Goal: Task Accomplishment & Management: Manage account settings

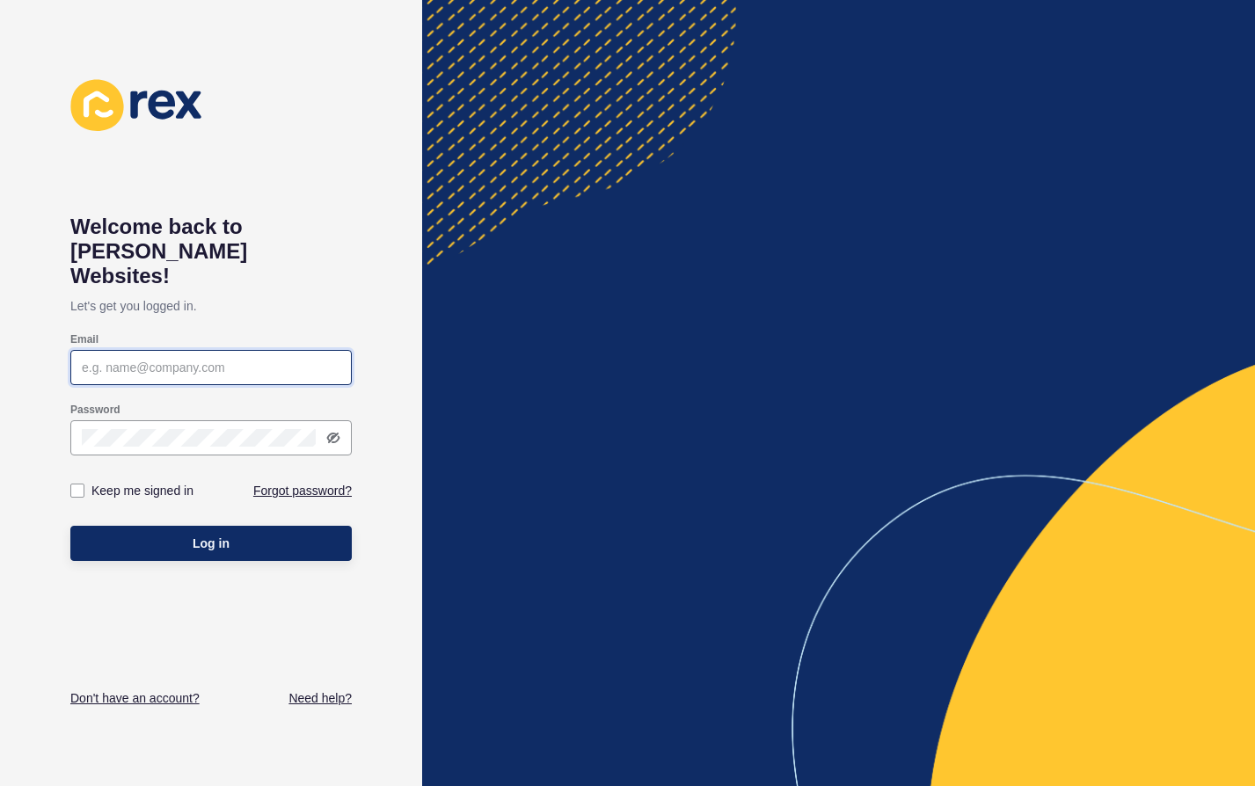
type input "[PERSON_NAME][EMAIL_ADDRESS][DOMAIN_NAME]"
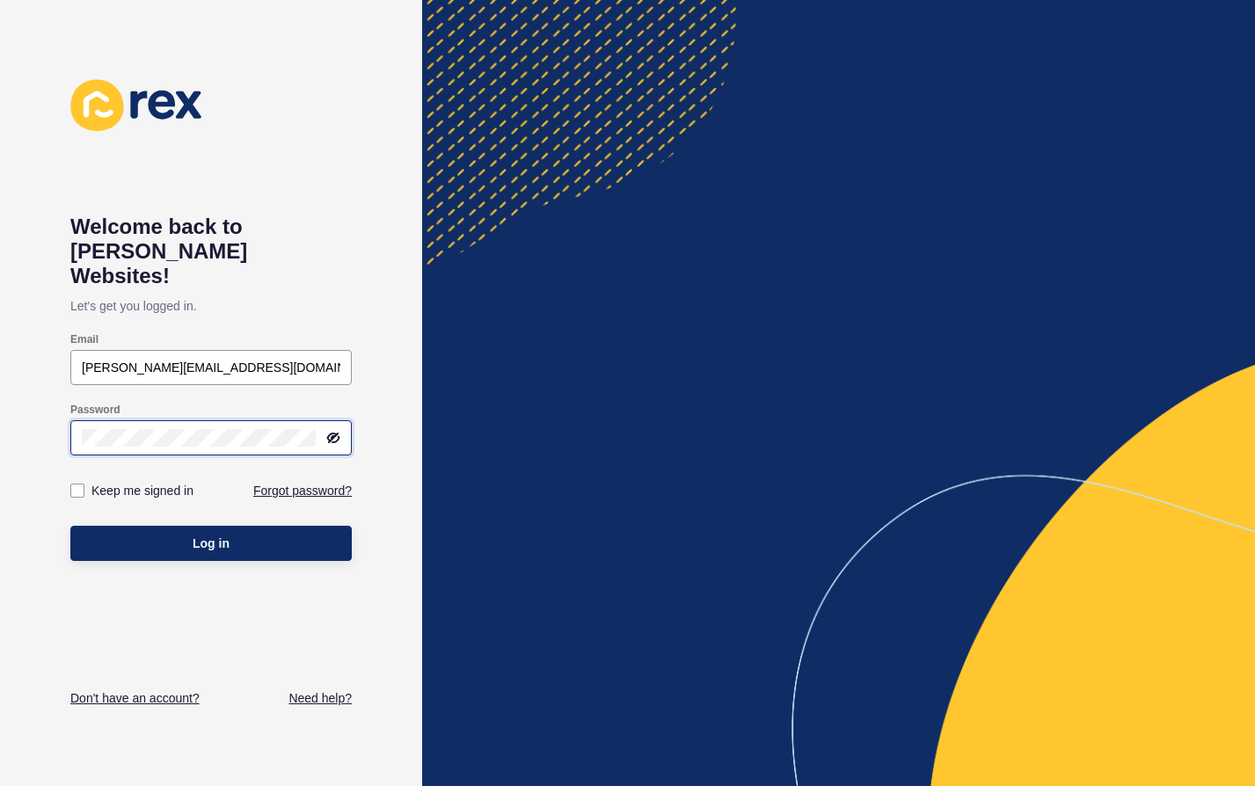
click at [211, 526] on button "Log in" at bounding box center [210, 543] width 281 height 35
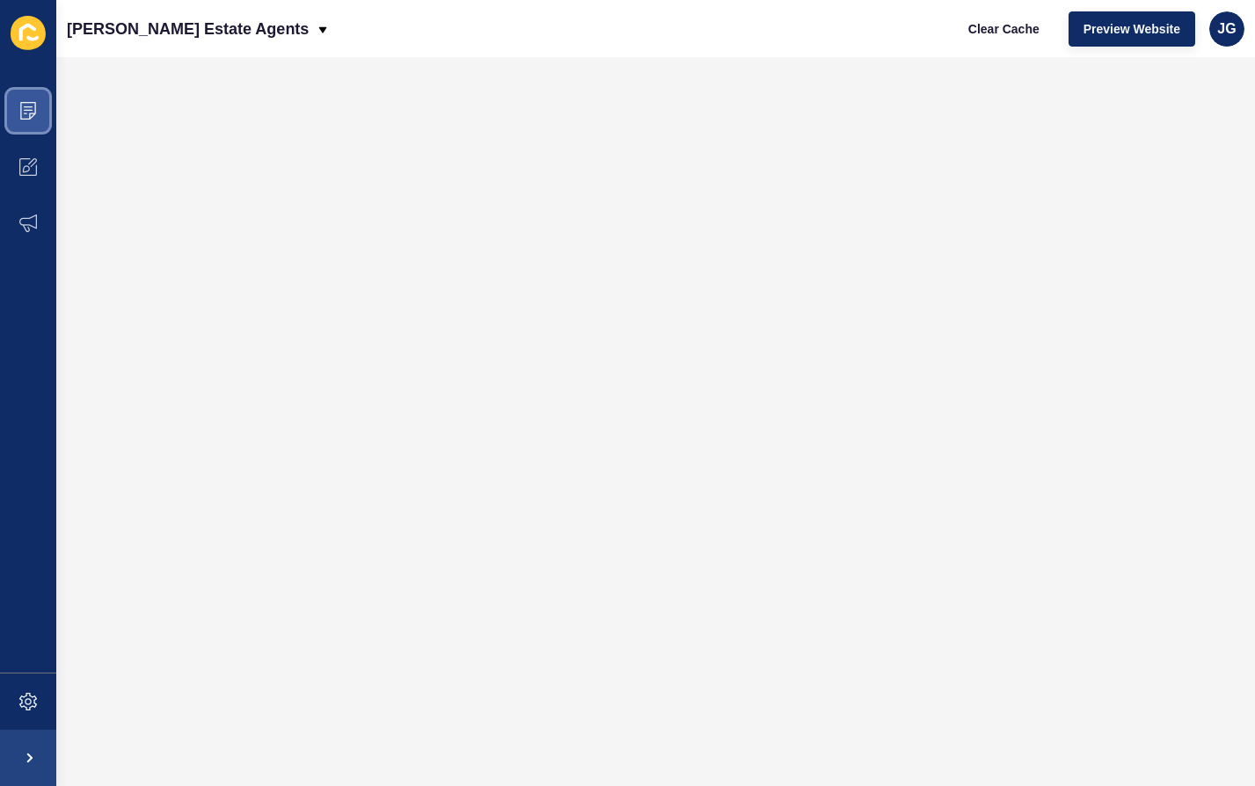
click at [28, 129] on span at bounding box center [28, 111] width 56 height 56
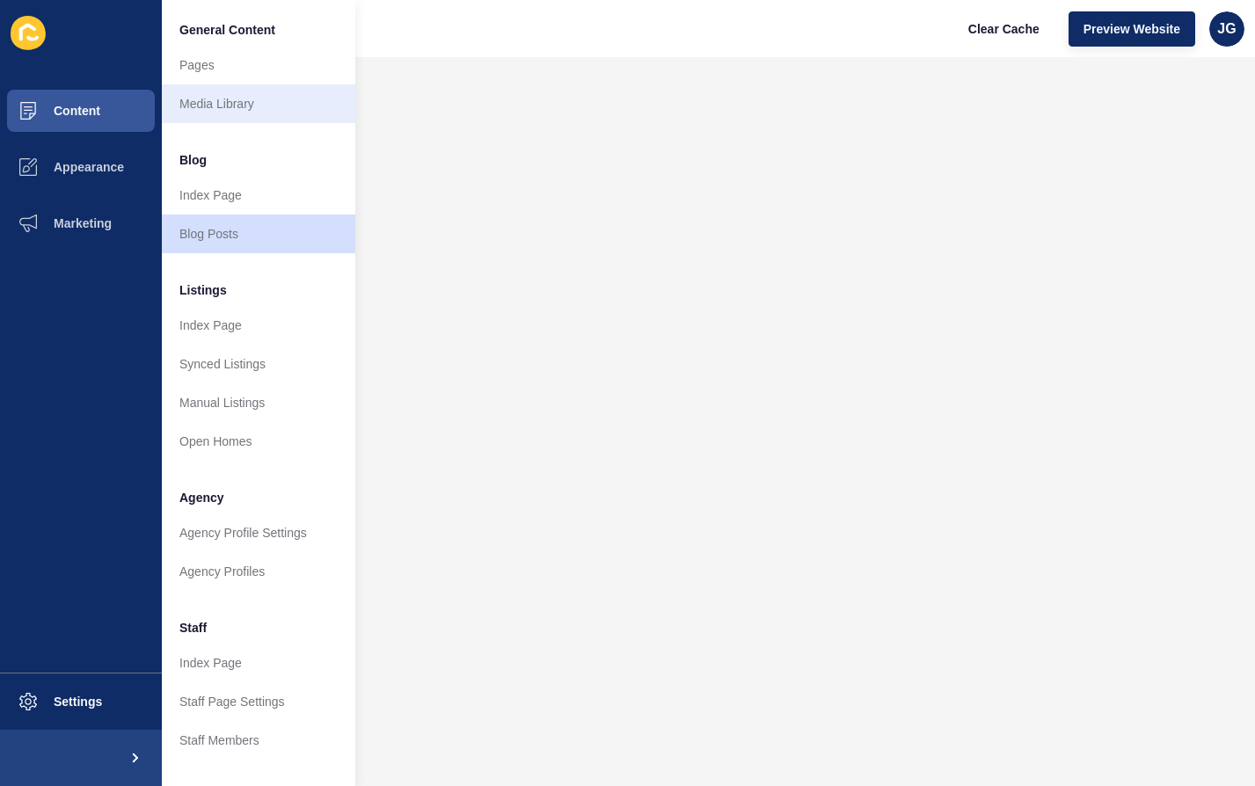
click at [261, 106] on link "Media Library" at bounding box center [258, 103] width 193 height 39
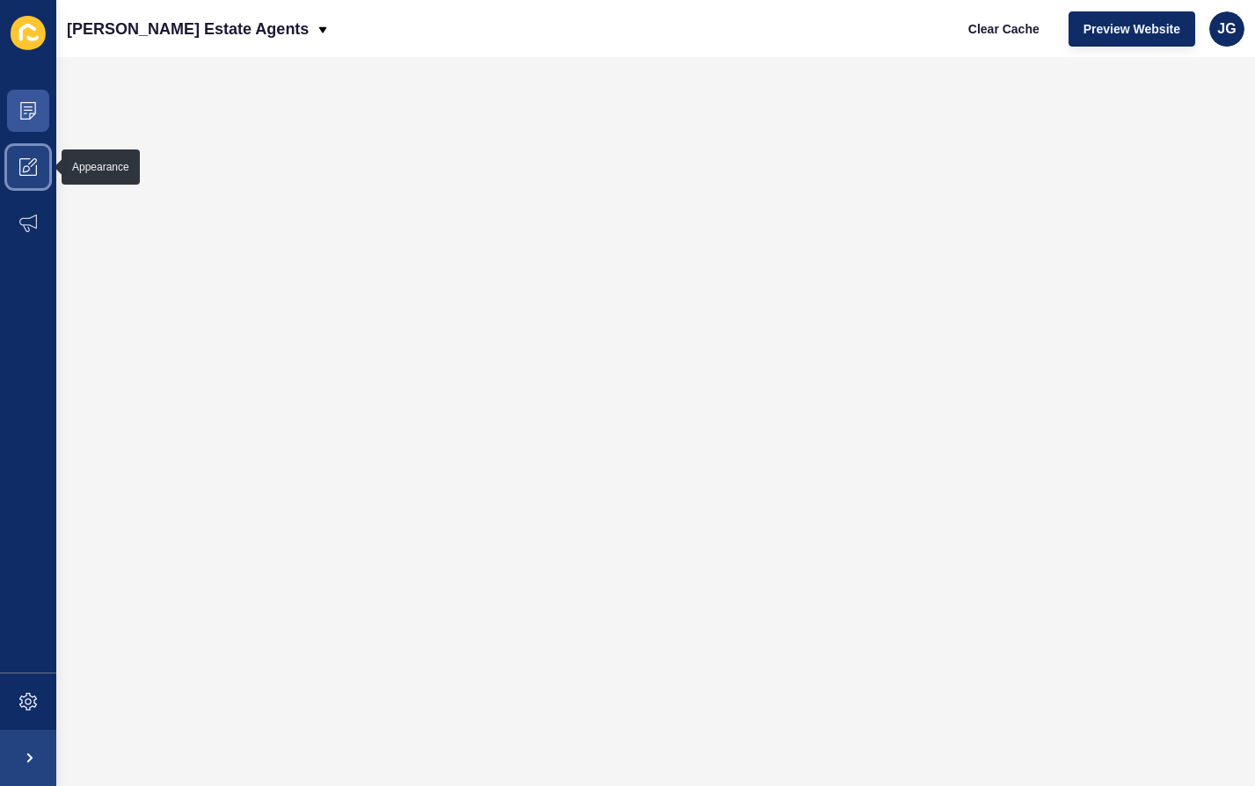
click at [17, 156] on span at bounding box center [28, 167] width 56 height 56
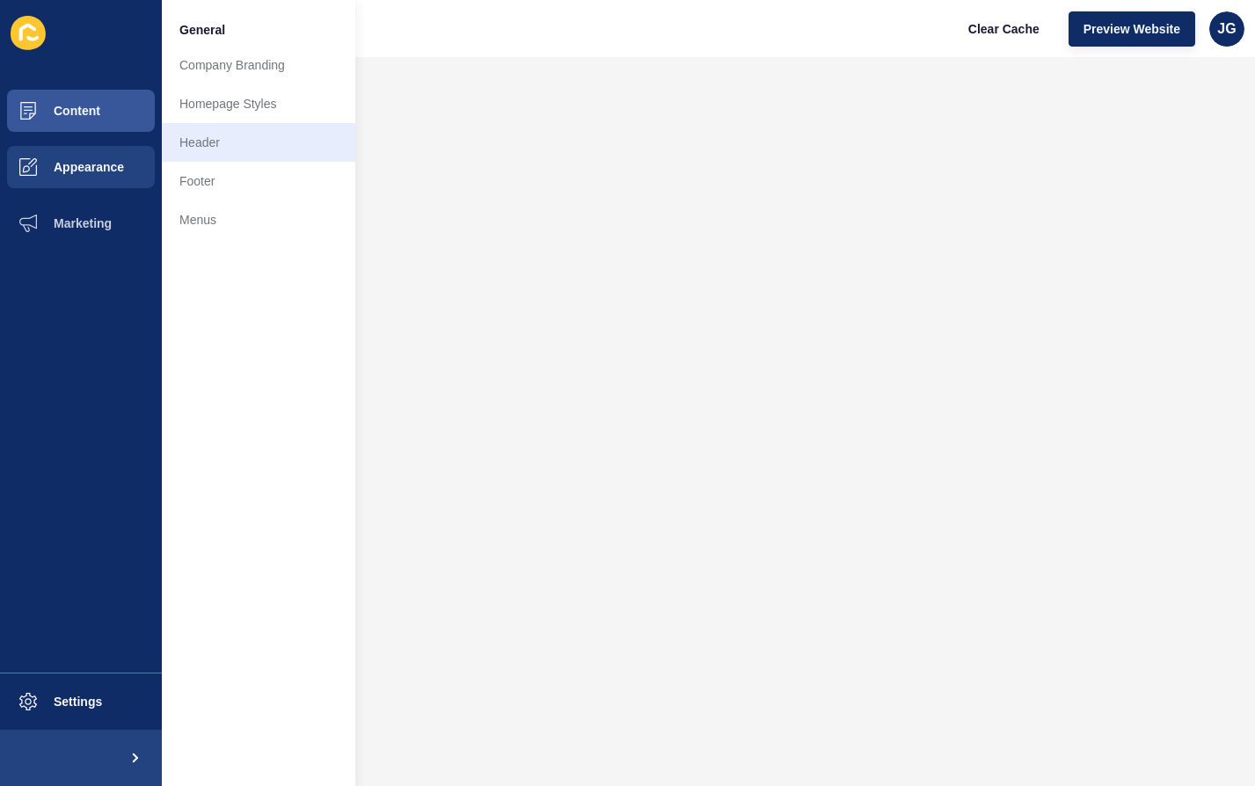
click at [257, 150] on link "Header" at bounding box center [258, 142] width 193 height 39
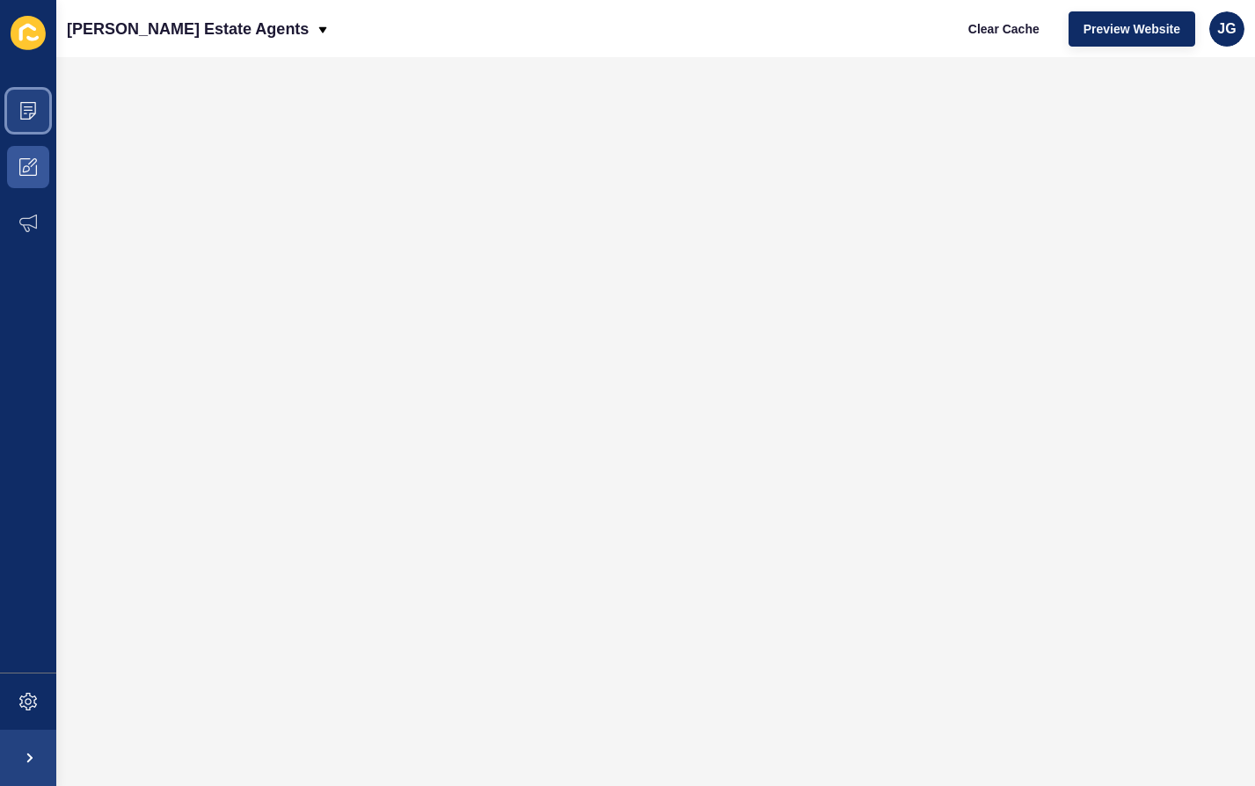
click at [30, 114] on icon at bounding box center [28, 111] width 16 height 18
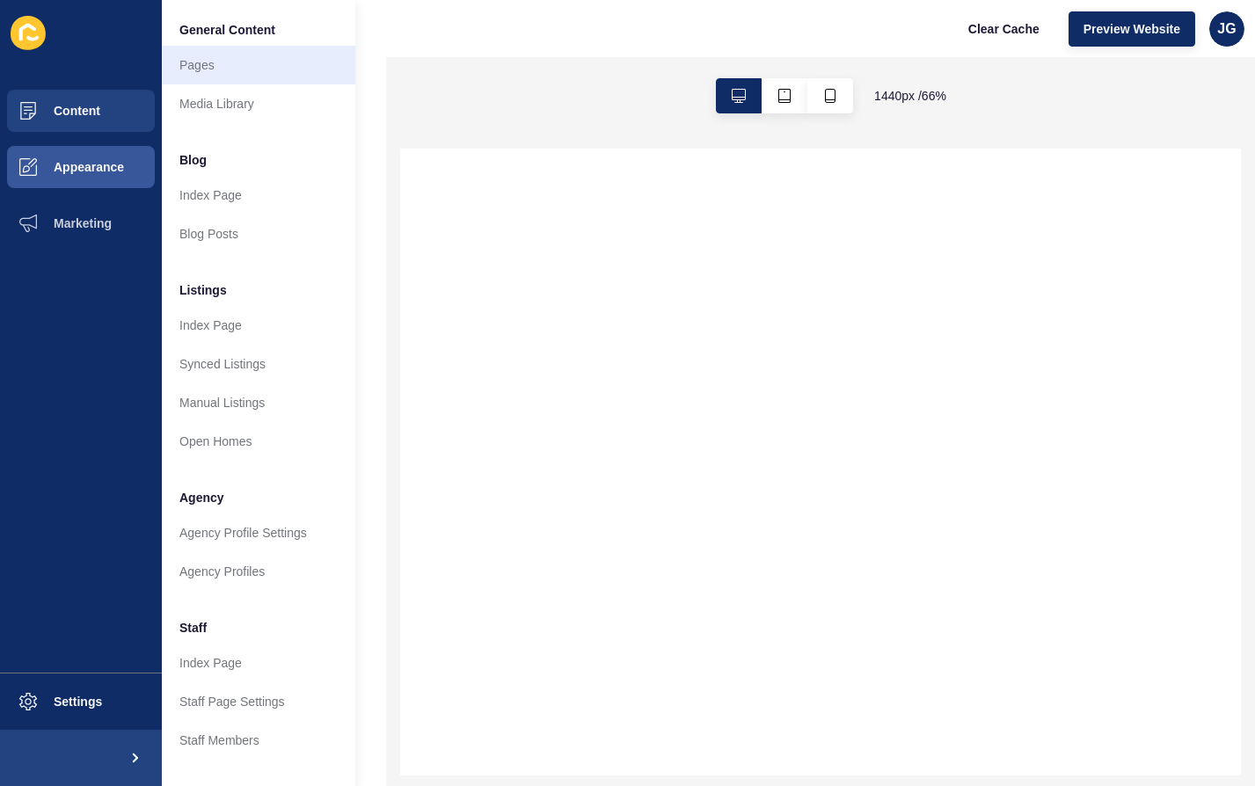
click at [233, 77] on link "Pages" at bounding box center [258, 65] width 193 height 39
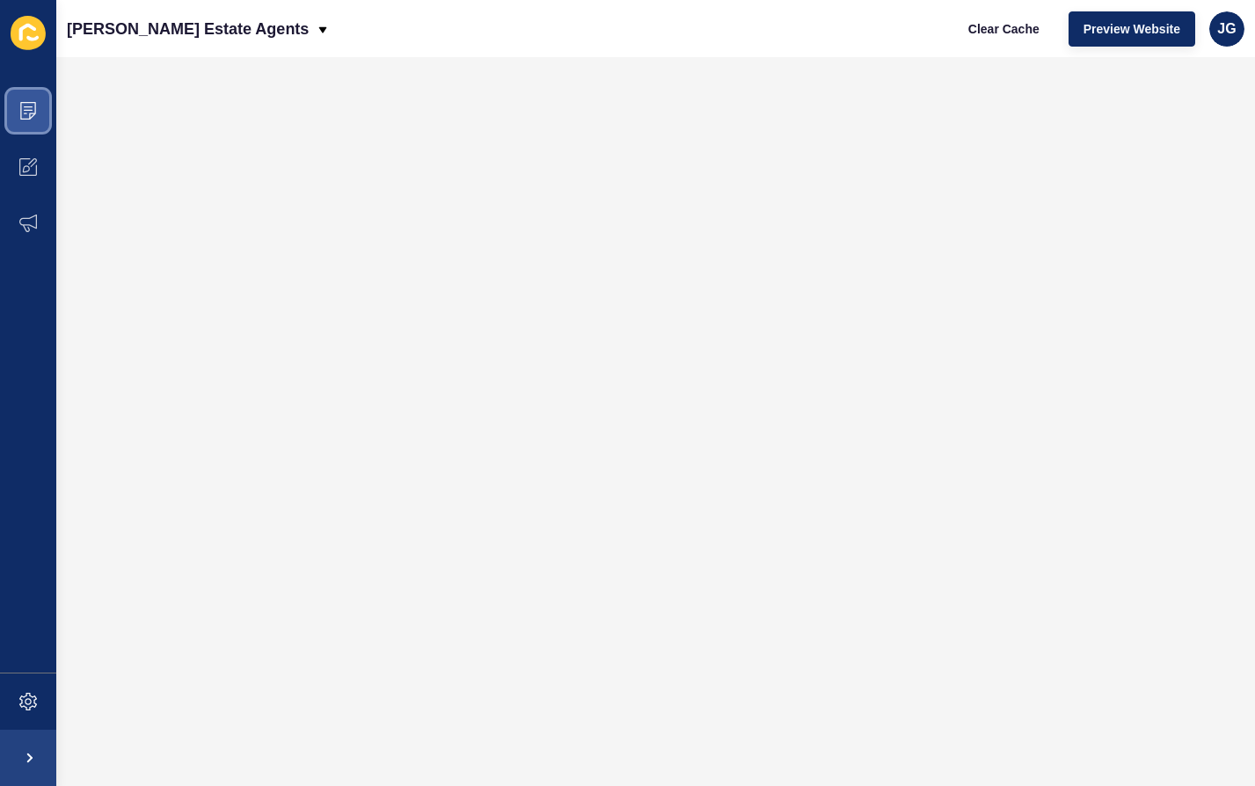
click at [37, 115] on span at bounding box center [28, 111] width 56 height 56
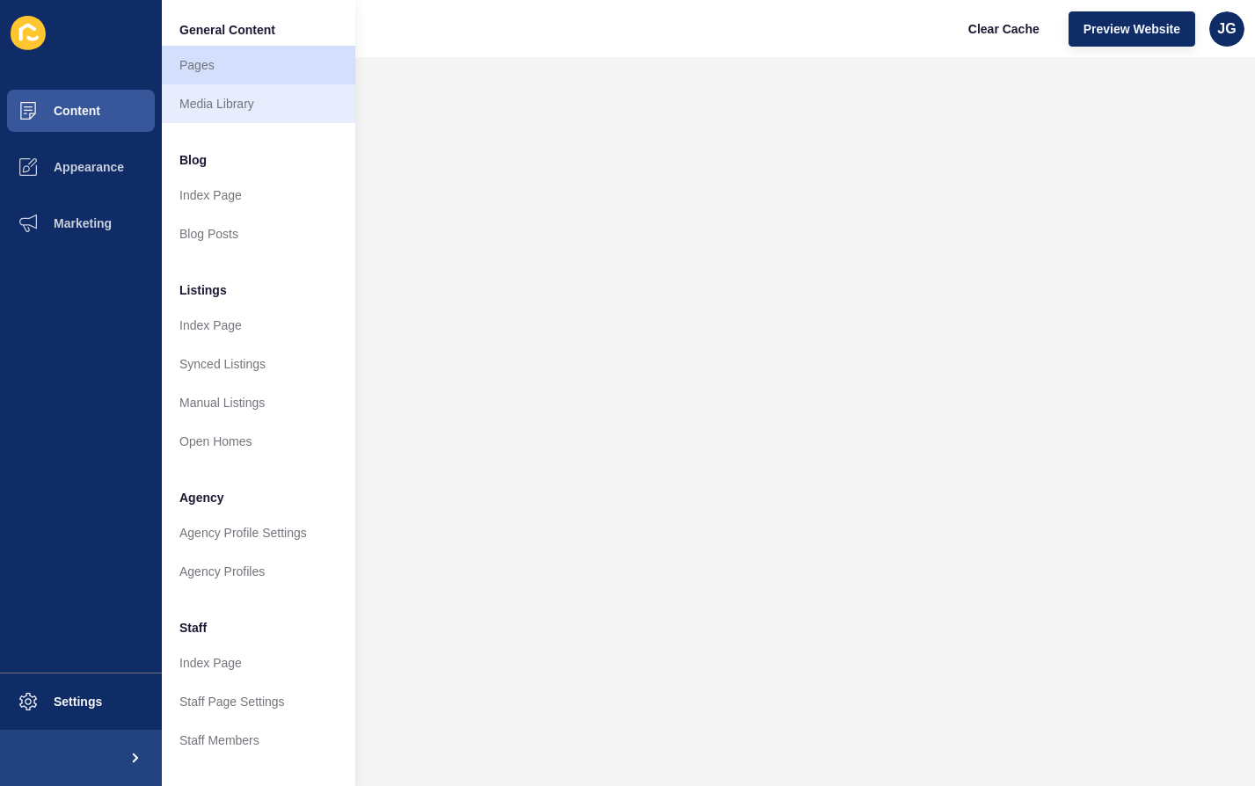
click at [223, 96] on link "Media Library" at bounding box center [258, 103] width 193 height 39
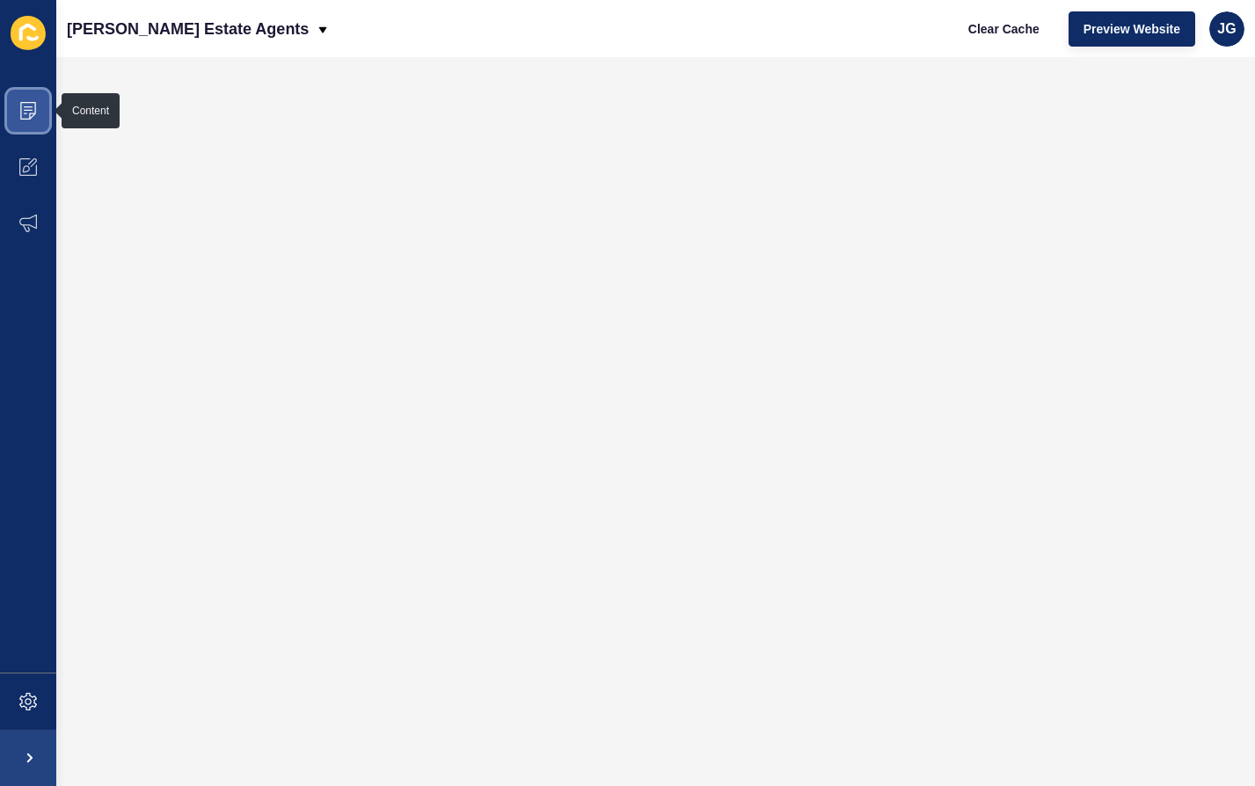
click at [45, 111] on span at bounding box center [28, 111] width 56 height 56
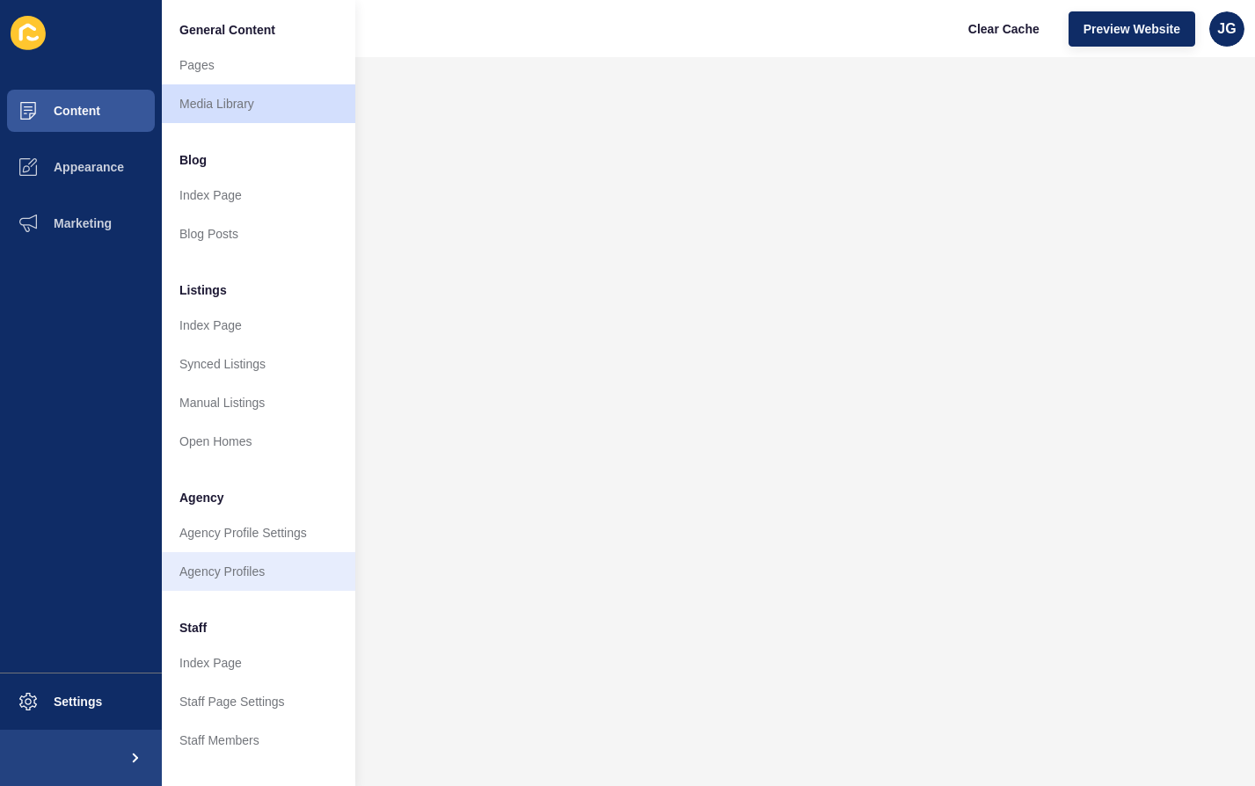
click at [244, 553] on link "Agency Profiles" at bounding box center [258, 571] width 193 height 39
